Goal: Transaction & Acquisition: Download file/media

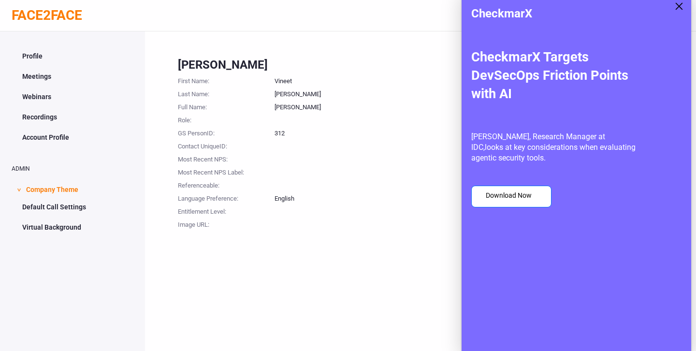
click at [520, 192] on button "Download Now" at bounding box center [512, 197] width 80 height 22
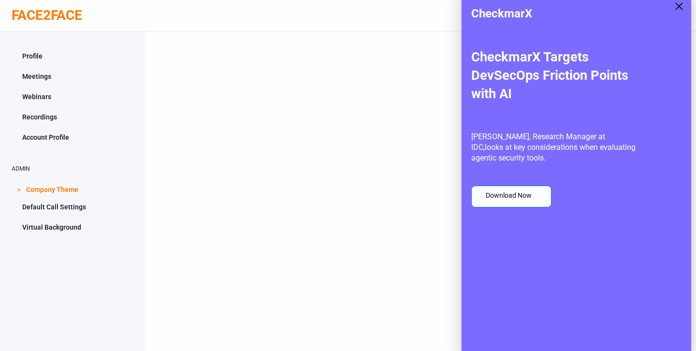
click at [521, 197] on button "Download Now" at bounding box center [512, 197] width 80 height 22
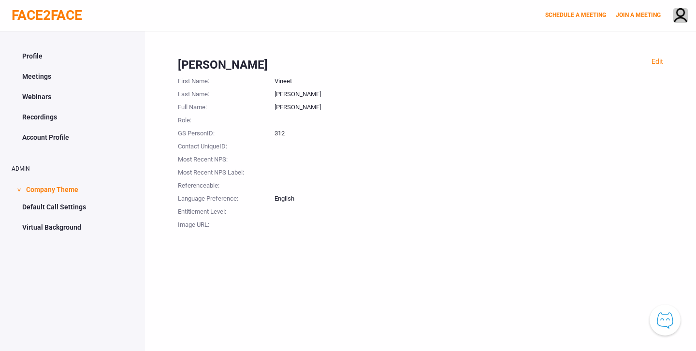
click at [394, 83] on div "Vineet" at bounding box center [469, 79] width 389 height 13
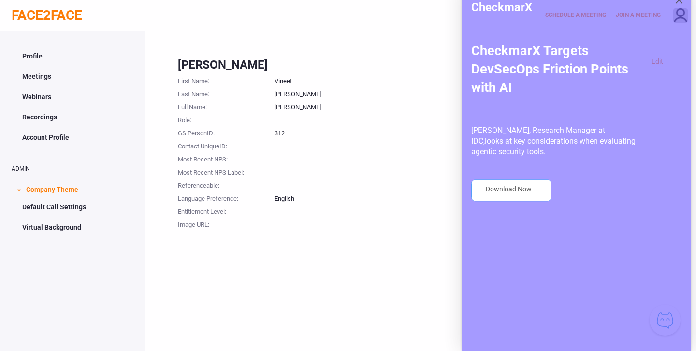
click at [524, 200] on button "Download Now" at bounding box center [512, 197] width 80 height 22
